Goal: Download file/media

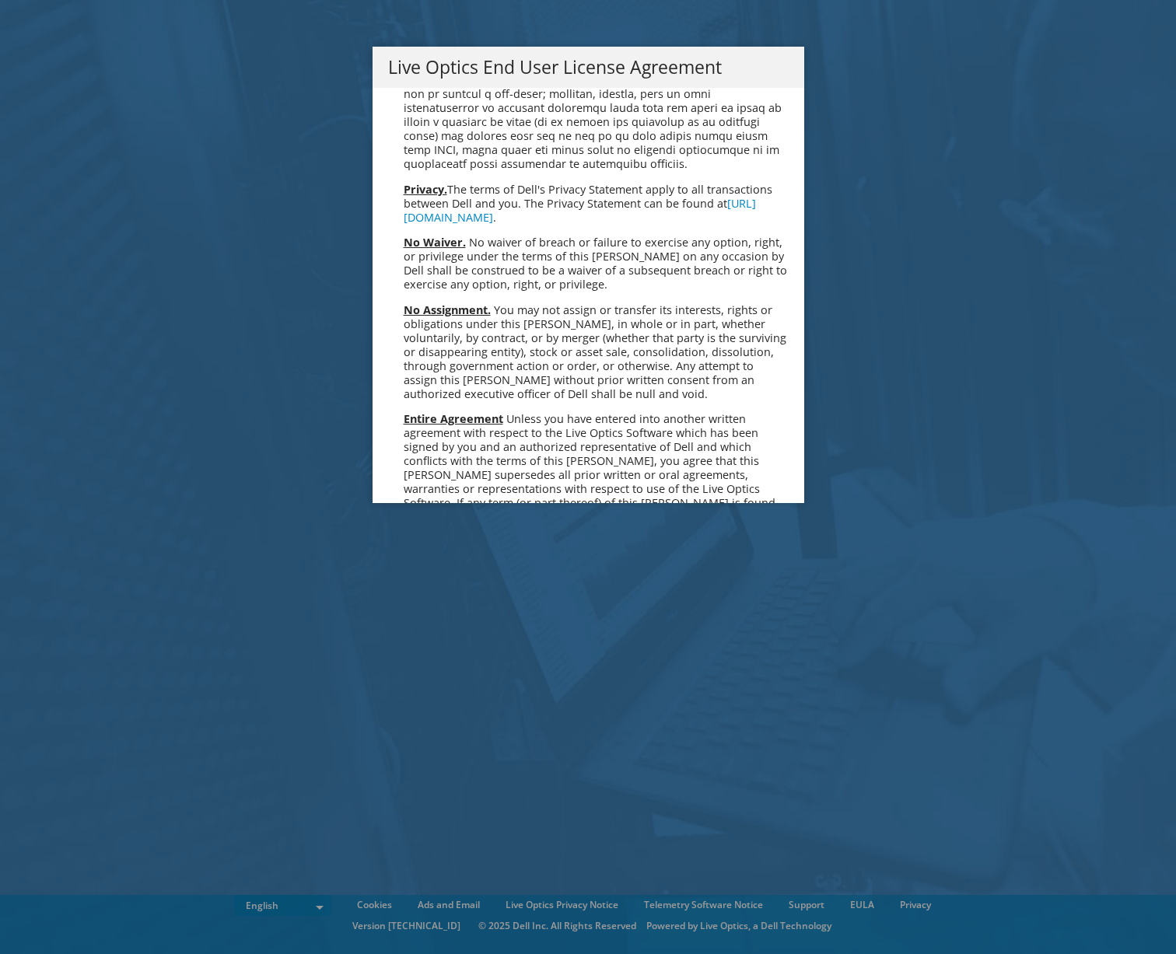
scroll to position [5700, 0]
click at [448, 649] on link "Accept" at bounding box center [427, 667] width 79 height 37
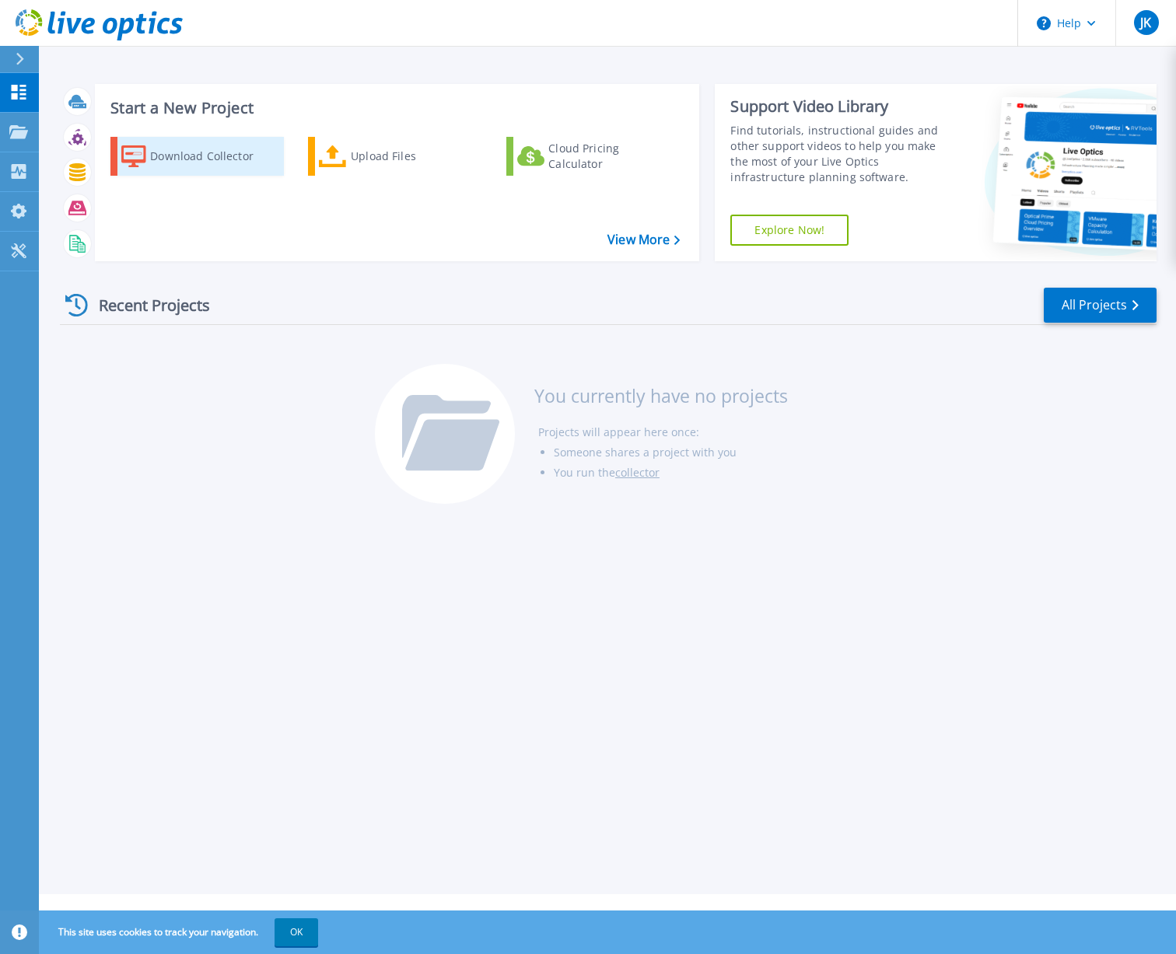
scroll to position [1, 0]
click at [198, 161] on div "Download Collector" at bounding box center [212, 156] width 124 height 31
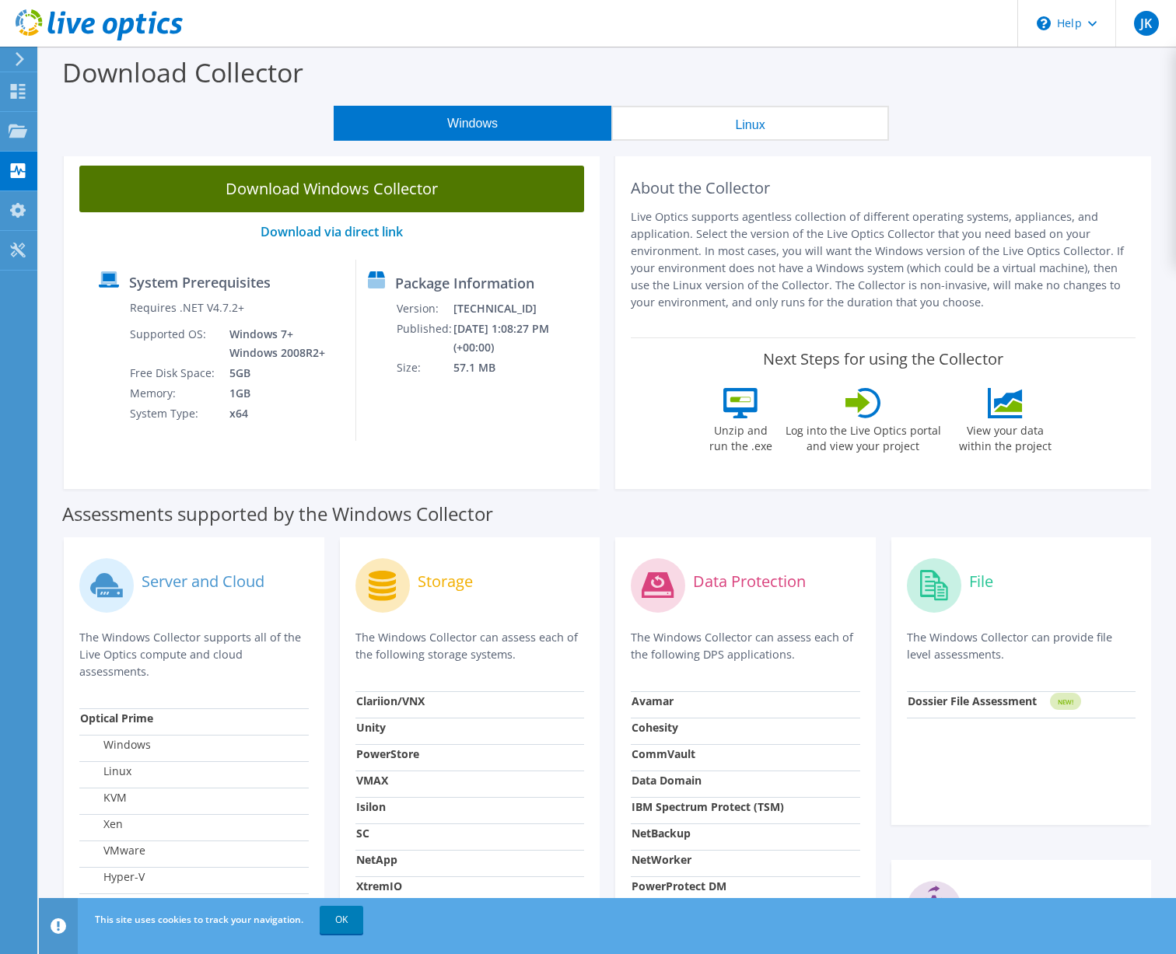
click at [406, 190] on link "Download Windows Collector" at bounding box center [331, 189] width 505 height 47
